Goal: Task Accomplishment & Management: Manage account settings

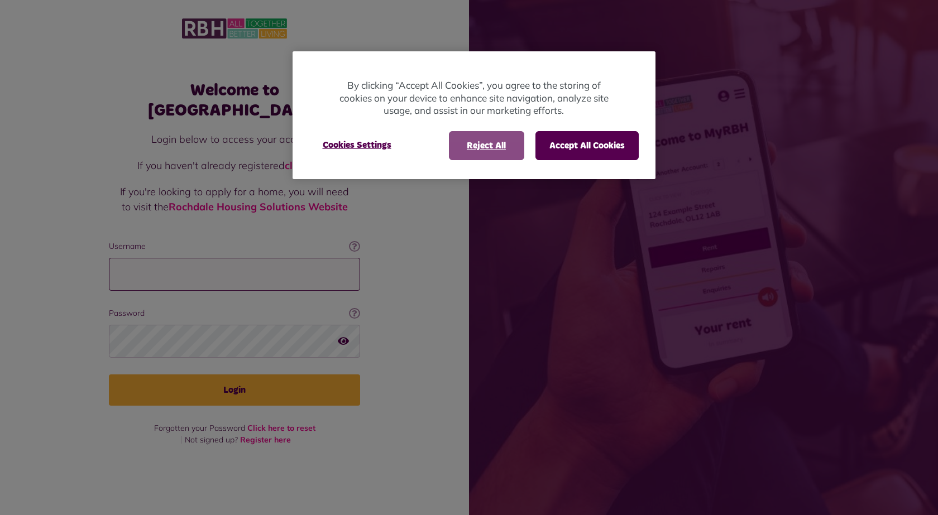
type input "**********"
click at [474, 150] on button "Reject All" at bounding box center [486, 145] width 75 height 29
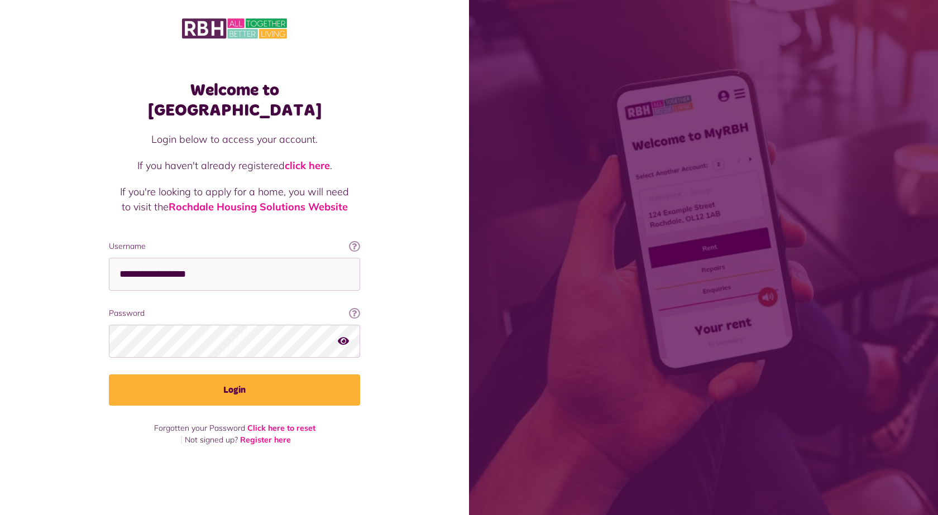
click at [343, 336] on icon "button" at bounding box center [343, 341] width 11 height 10
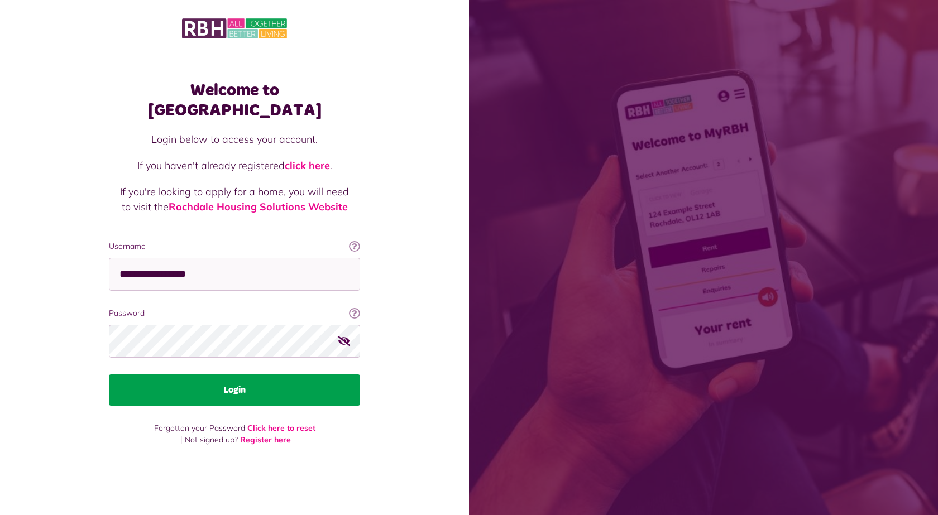
click at [277, 382] on button "Login" at bounding box center [234, 390] width 251 height 31
